Goal: Find specific page/section: Find specific page/section

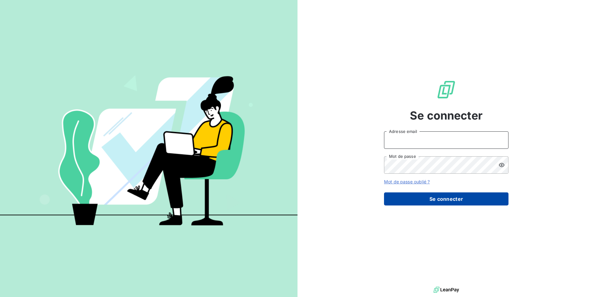
type input "h.amami@auditpl.fr"
click at [446, 202] on button "Se connecter" at bounding box center [446, 198] width 125 height 13
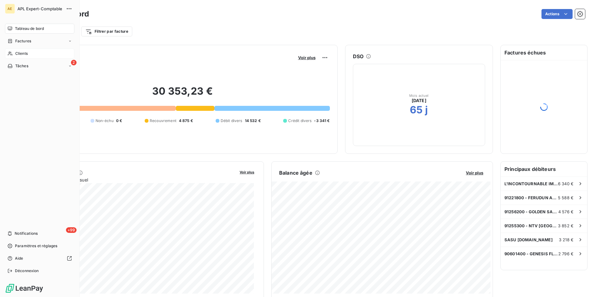
click at [37, 51] on div "Clients" at bounding box center [39, 54] width 69 height 10
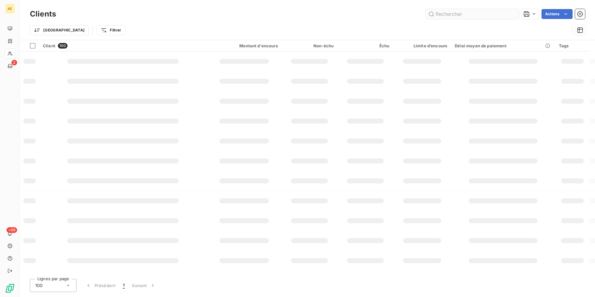
click at [438, 16] on input "text" at bounding box center [472, 14] width 93 height 10
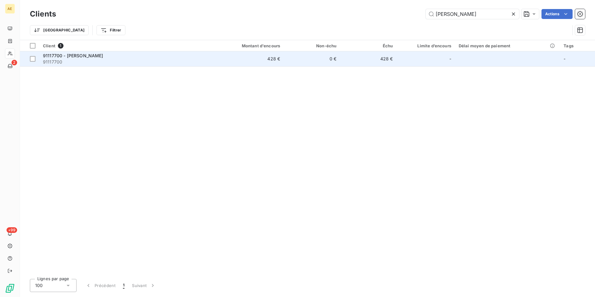
type input "[PERSON_NAME]"
click at [91, 63] on span "91117700" at bounding box center [124, 62] width 162 height 6
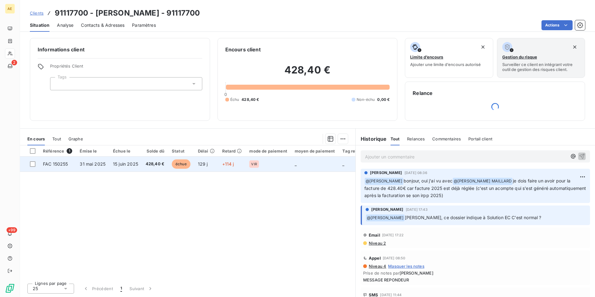
click at [128, 163] on span "15 juin 2025" at bounding box center [125, 163] width 25 height 5
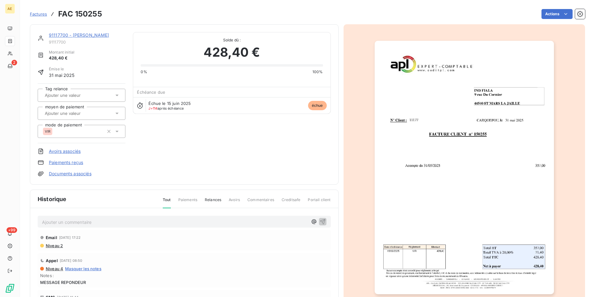
click at [103, 35] on link "91117700 - [PERSON_NAME]" at bounding box center [79, 34] width 60 height 5
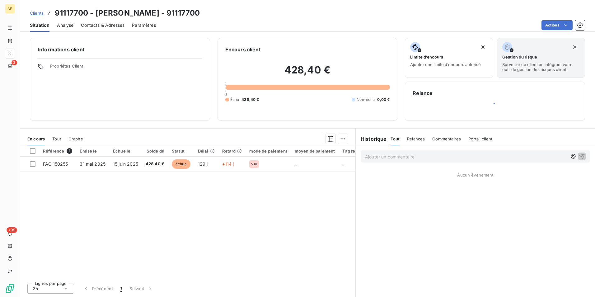
click at [421, 156] on p "Ajouter un commentaire ﻿" at bounding box center [466, 157] width 202 height 8
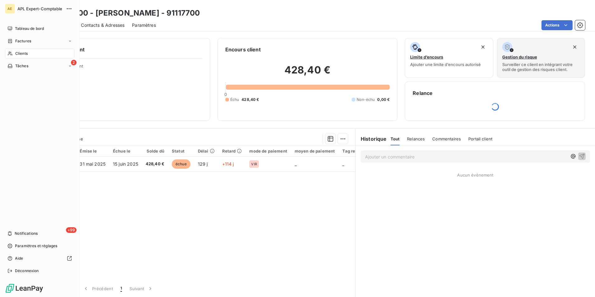
click at [14, 50] on div "Clients" at bounding box center [39, 54] width 69 height 10
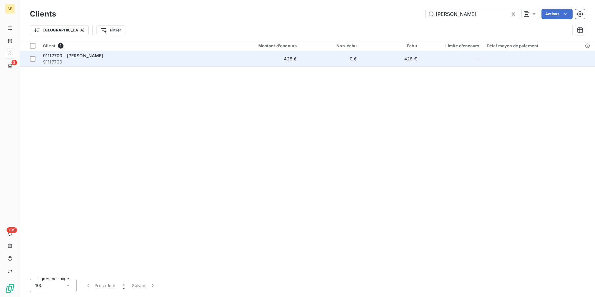
click at [150, 59] on span "91117700" at bounding box center [129, 62] width 173 height 6
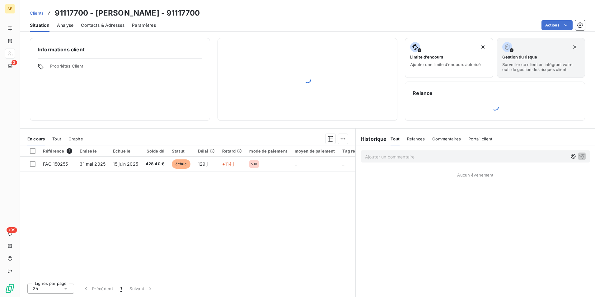
click at [424, 140] on span "Relances" at bounding box center [416, 138] width 18 height 5
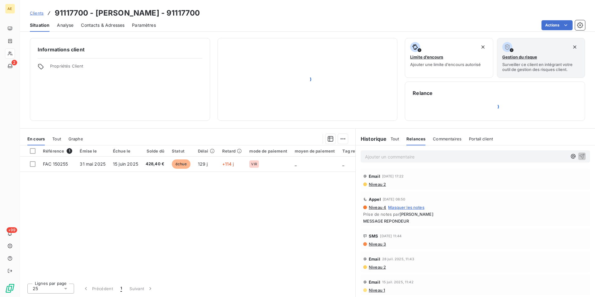
click at [373, 138] on h6 "Historique" at bounding box center [371, 138] width 31 height 7
click at [372, 139] on h6 "Historique" at bounding box center [371, 138] width 31 height 7
click at [398, 140] on span "Tout" at bounding box center [395, 138] width 9 height 5
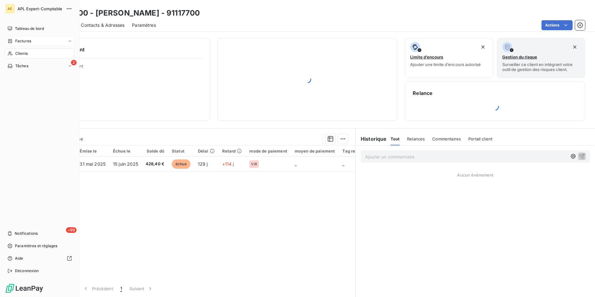
click at [30, 43] on span "Factures" at bounding box center [23, 41] width 16 height 6
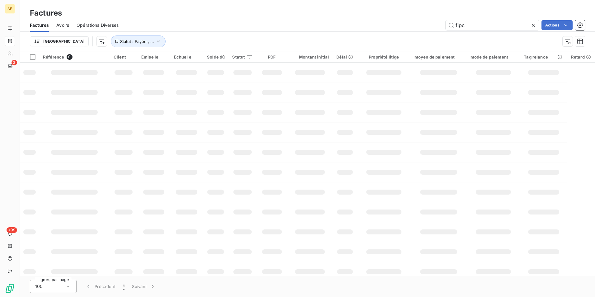
drag, startPoint x: 467, startPoint y: 22, endPoint x: 403, endPoint y: 24, distance: 64.2
click at [403, 24] on div "fipc Actions" at bounding box center [355, 25] width 459 height 10
type input "[PERSON_NAME]"
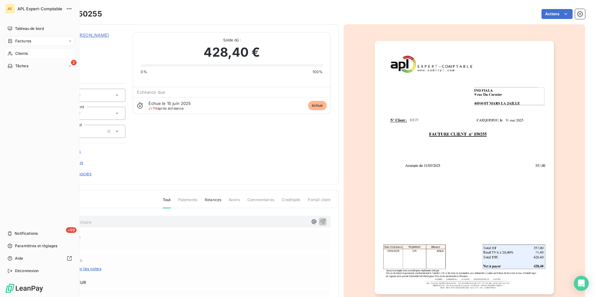
click at [22, 54] on span "Clients" at bounding box center [21, 54] width 12 height 6
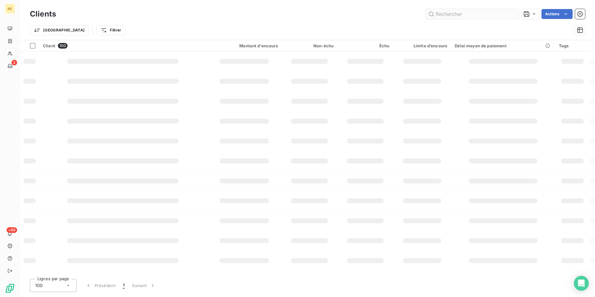
click at [453, 14] on input "text" at bounding box center [472, 14] width 93 height 10
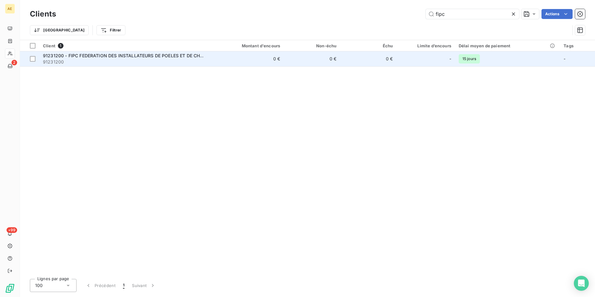
type input "fipc"
click at [109, 59] on span "91231200" at bounding box center [124, 62] width 162 height 6
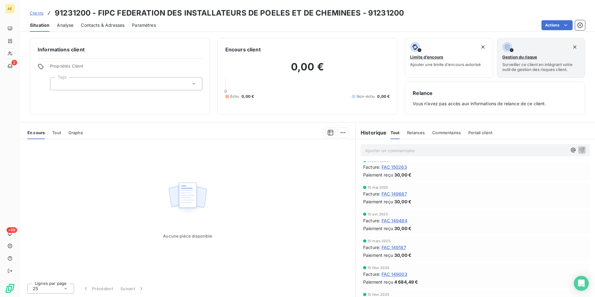
scroll to position [125, 0]
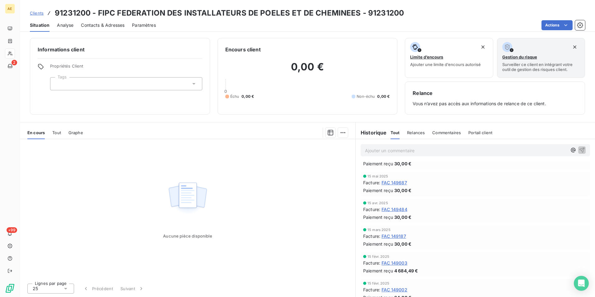
click at [395, 264] on span "FAC 149003" at bounding box center [395, 263] width 26 height 7
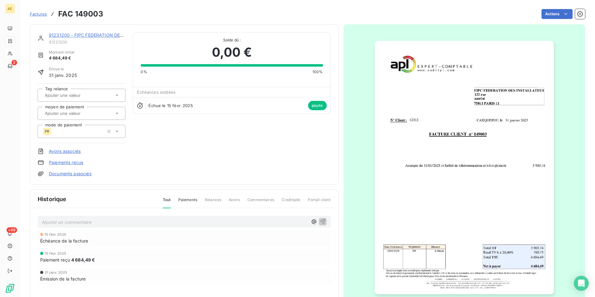
click at [78, 34] on link "91231200 - FIPC FEDERATION DES INSTALLATEURS DE POELES ET DE CHEMINEES" at bounding box center [137, 34] width 177 height 5
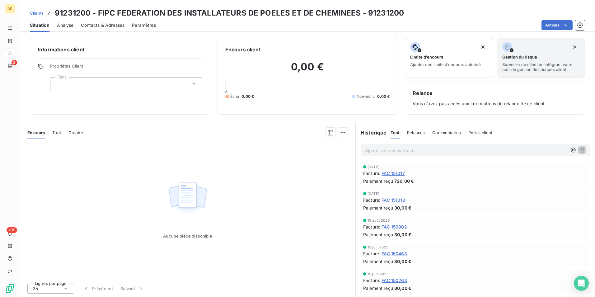
click at [404, 173] on span "FAC 151017" at bounding box center [393, 173] width 23 height 7
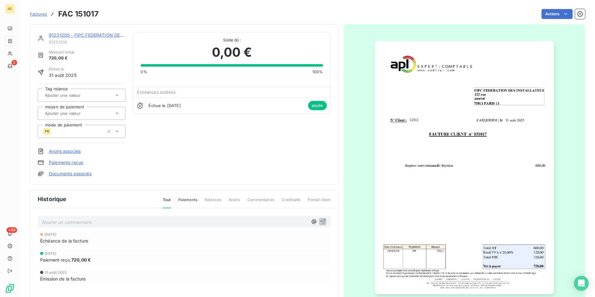
click at [41, 14] on span "Factures" at bounding box center [38, 14] width 17 height 5
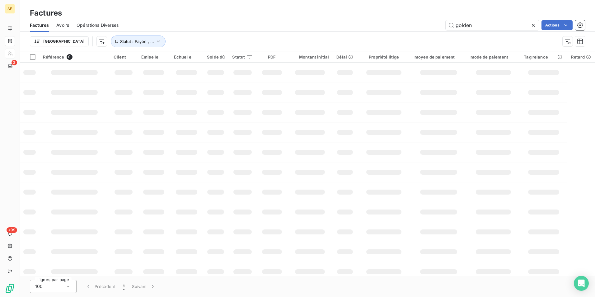
drag, startPoint x: 473, startPoint y: 25, endPoint x: 432, endPoint y: 27, distance: 41.2
click at [432, 27] on div "golden Actions" at bounding box center [355, 25] width 459 height 10
type input "fipc"
click at [466, 27] on input "fipc" at bounding box center [492, 25] width 93 height 10
drag, startPoint x: 468, startPoint y: 22, endPoint x: 439, endPoint y: 24, distance: 28.4
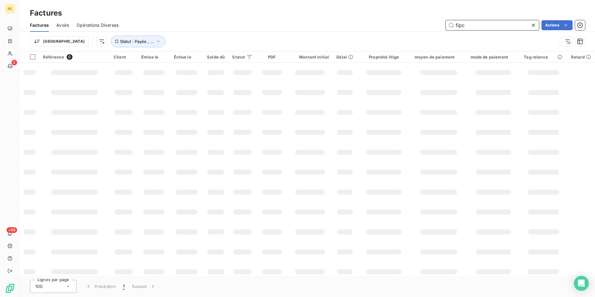
click at [439, 24] on div "fipc Actions" at bounding box center [355, 25] width 459 height 10
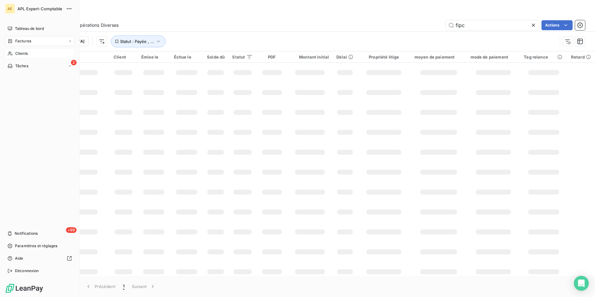
click at [24, 54] on span "Clients" at bounding box center [21, 54] width 12 height 6
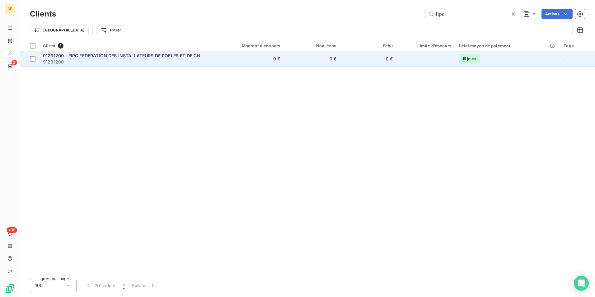
click at [171, 56] on span "91231200 - FIPC FEDERATION DES INSTALLATEURS DE POELES ET DE CHEMINEES" at bounding box center [131, 55] width 177 height 5
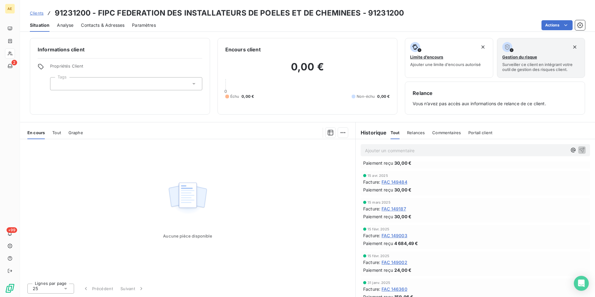
scroll to position [156, 0]
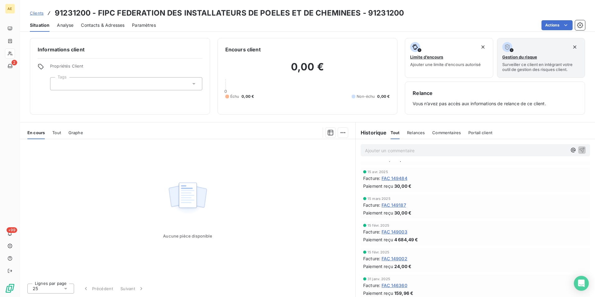
click at [397, 233] on span "FAC 149003" at bounding box center [395, 232] width 26 height 7
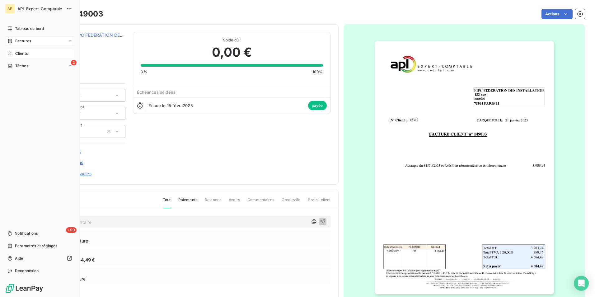
click at [15, 53] on span "Clients" at bounding box center [21, 54] width 12 height 6
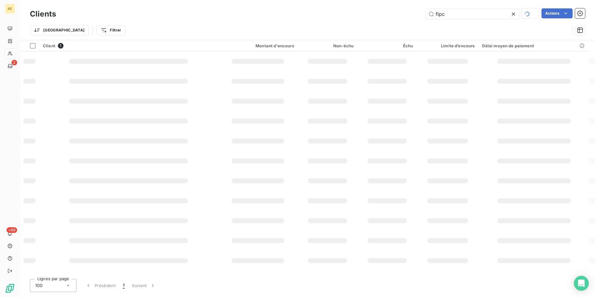
drag, startPoint x: 445, startPoint y: 16, endPoint x: 373, endPoint y: 17, distance: 72.0
click at [373, 17] on div "fipc Actions" at bounding box center [325, 13] width 522 height 11
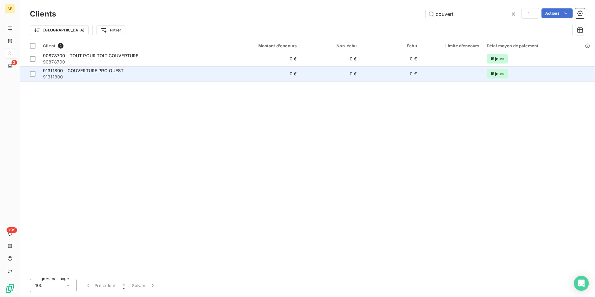
type input "couvert"
click at [92, 72] on span "91311800 - COUVERTURE PRO OUEST" at bounding box center [83, 70] width 81 height 5
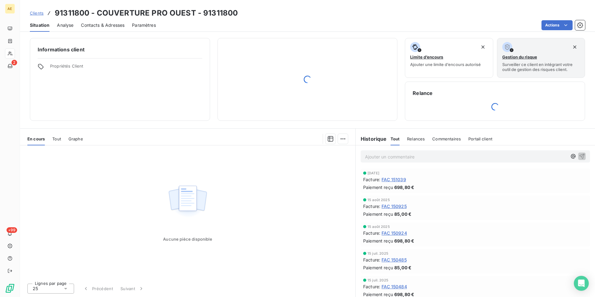
click at [397, 207] on span "FAC 150925" at bounding box center [394, 206] width 25 height 7
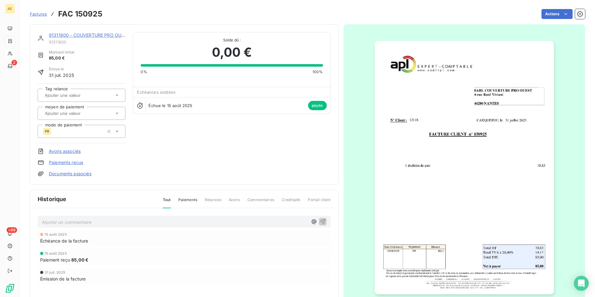
click at [42, 14] on span "Factures" at bounding box center [38, 14] width 17 height 5
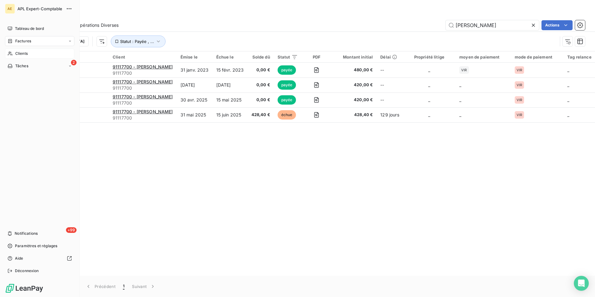
click at [23, 55] on span "Clients" at bounding box center [21, 54] width 12 height 6
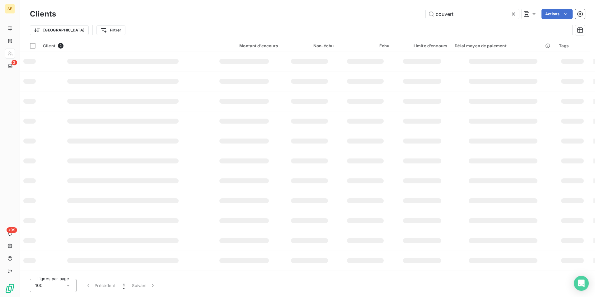
drag, startPoint x: 426, startPoint y: 17, endPoint x: 411, endPoint y: 16, distance: 15.3
click at [411, 16] on div "couvert Actions" at bounding box center [325, 14] width 522 height 10
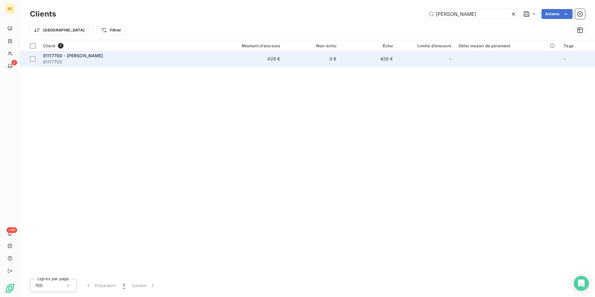
type input "[PERSON_NAME]"
click at [41, 63] on td "91117700 - [PERSON_NAME] 91117700" at bounding box center [123, 58] width 169 height 15
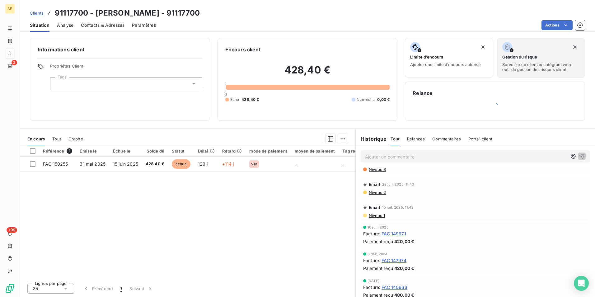
scroll to position [139, 0]
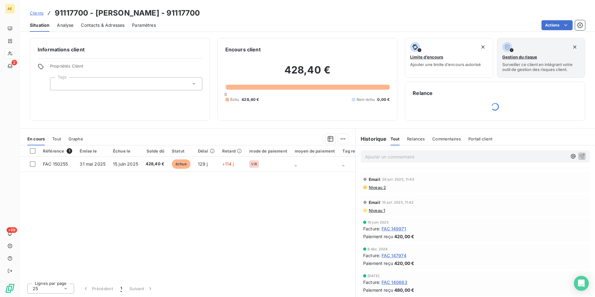
click at [402, 229] on span "FAC 149971" at bounding box center [394, 228] width 25 height 7
